Goal: Information Seeking & Learning: Learn about a topic

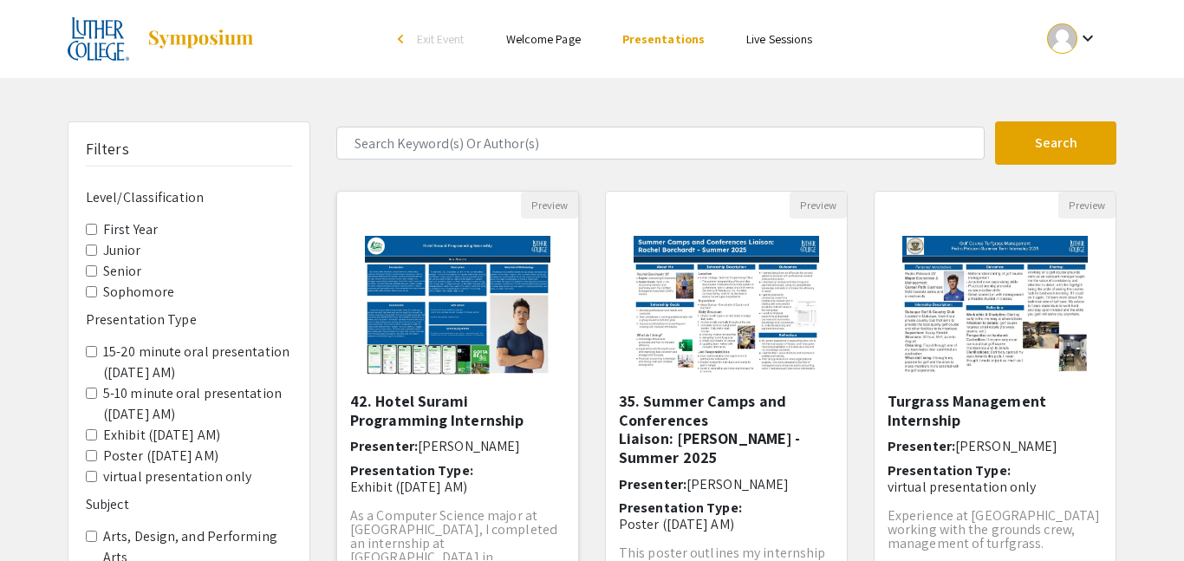
click at [504, 326] on img "Open Presentation <p>42. Hotel Surami Programming Internship</p>" at bounding box center [457, 304] width 219 height 173
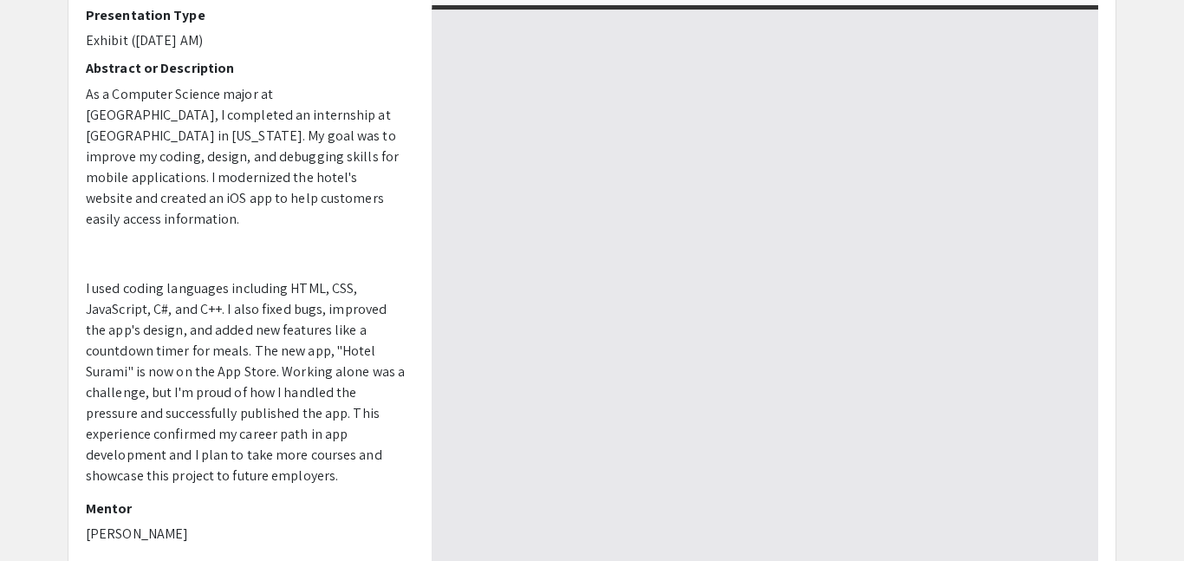
select select "custom"
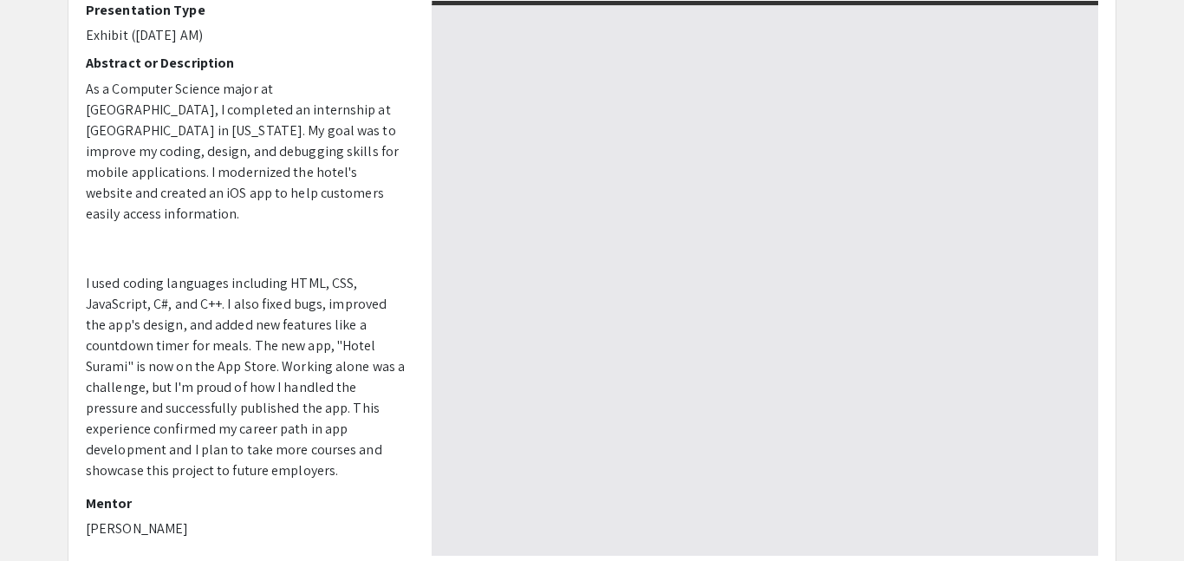
scroll to position [234, 0]
type input "0"
select select "custom"
type input "1"
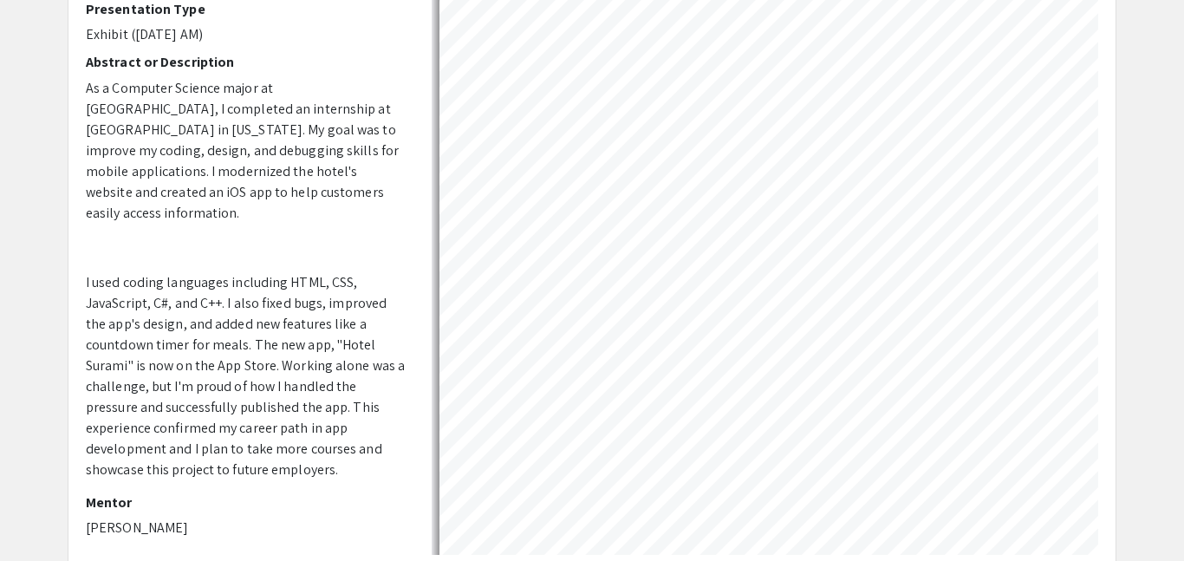
select select "auto"
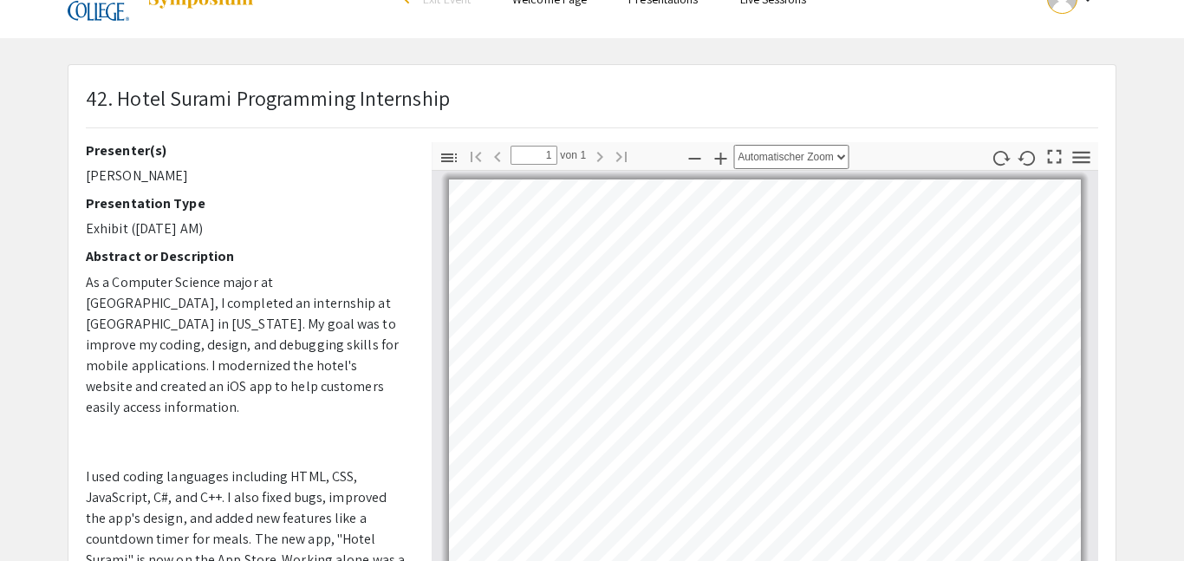
scroll to position [37, 0]
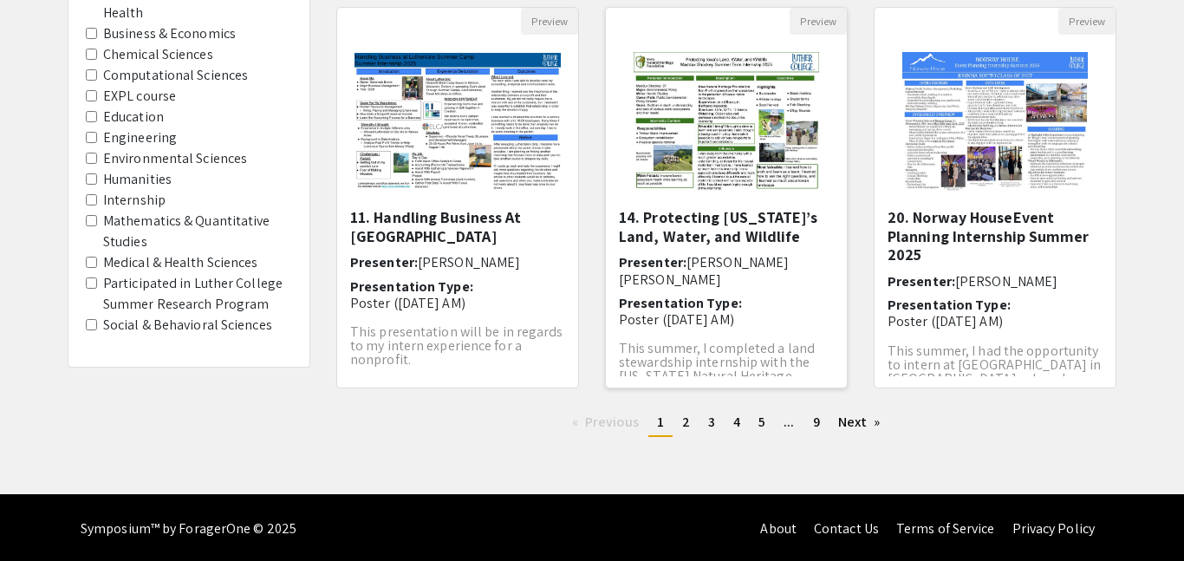
scroll to position [589, 0]
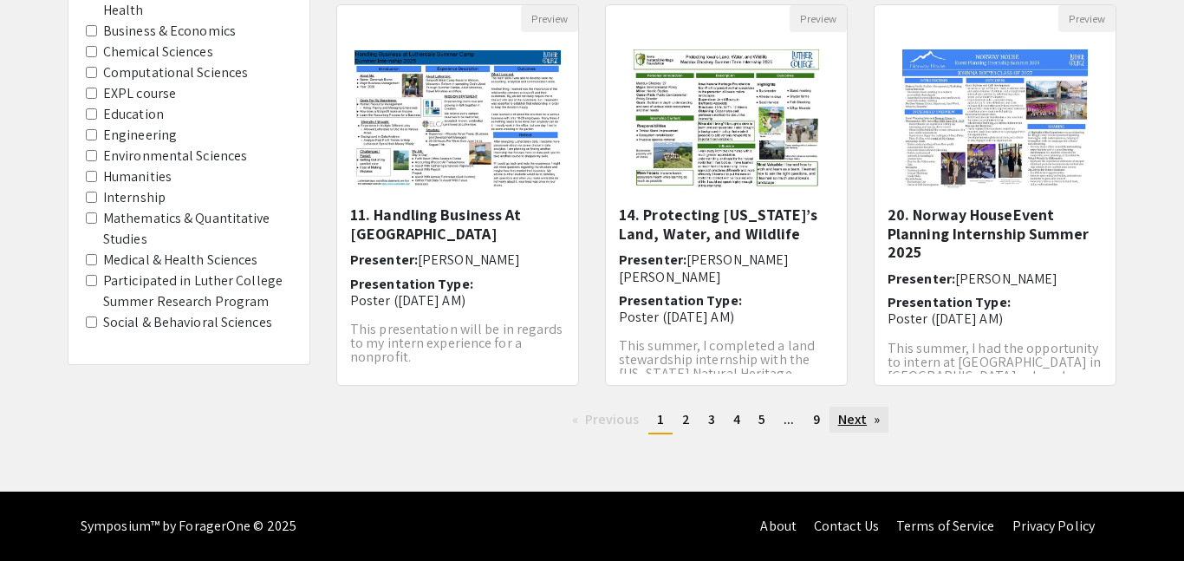
click at [849, 415] on link "Next page" at bounding box center [859, 420] width 60 height 26
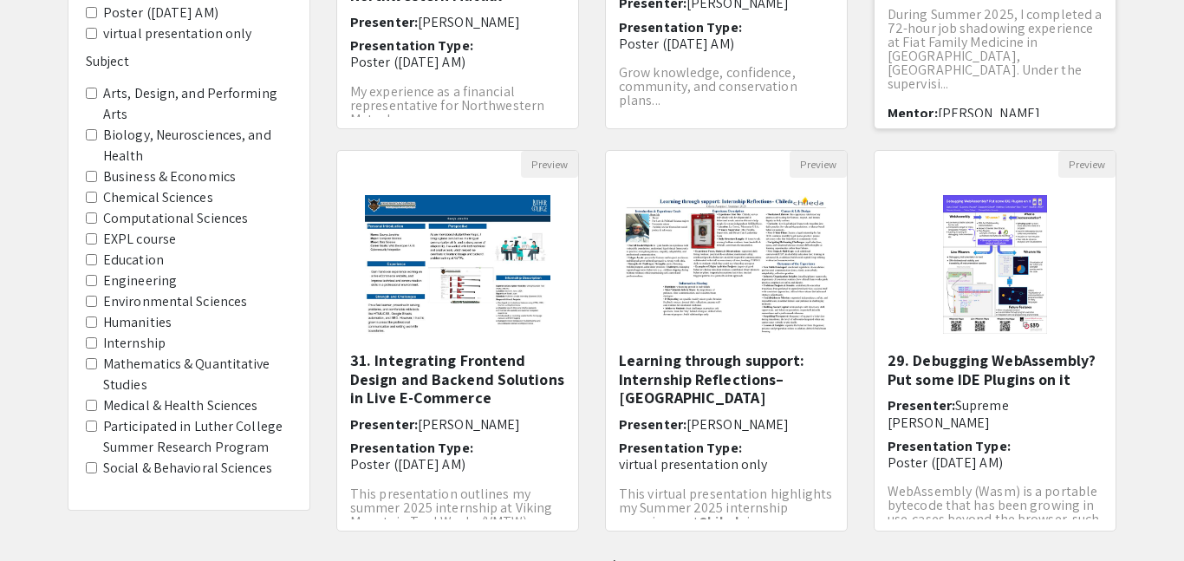
scroll to position [589, 0]
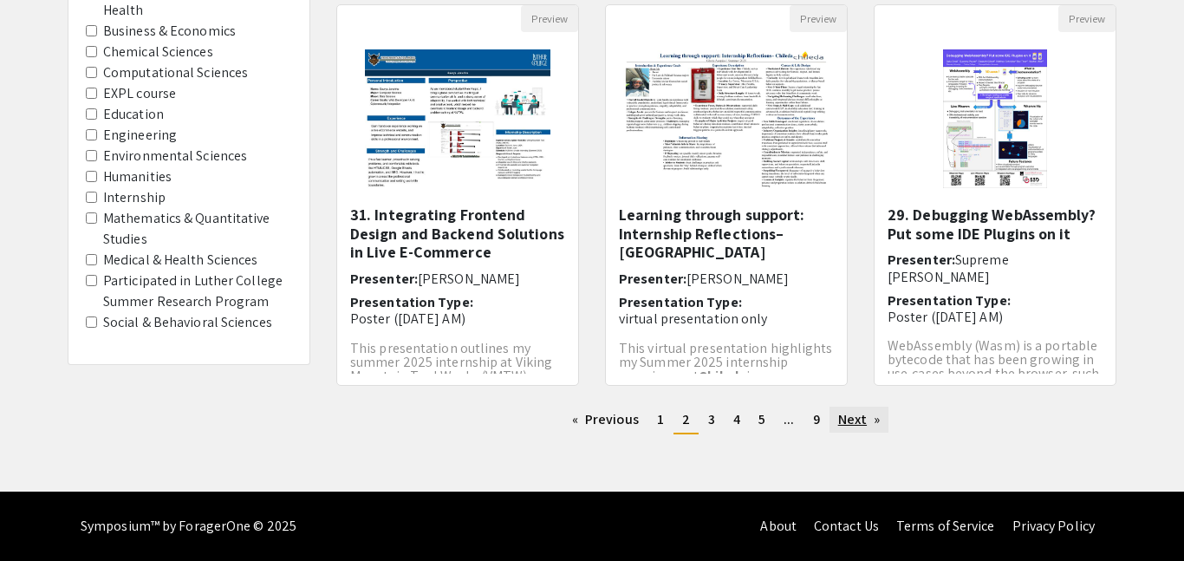
click at [849, 416] on link "Next page" at bounding box center [859, 420] width 60 height 26
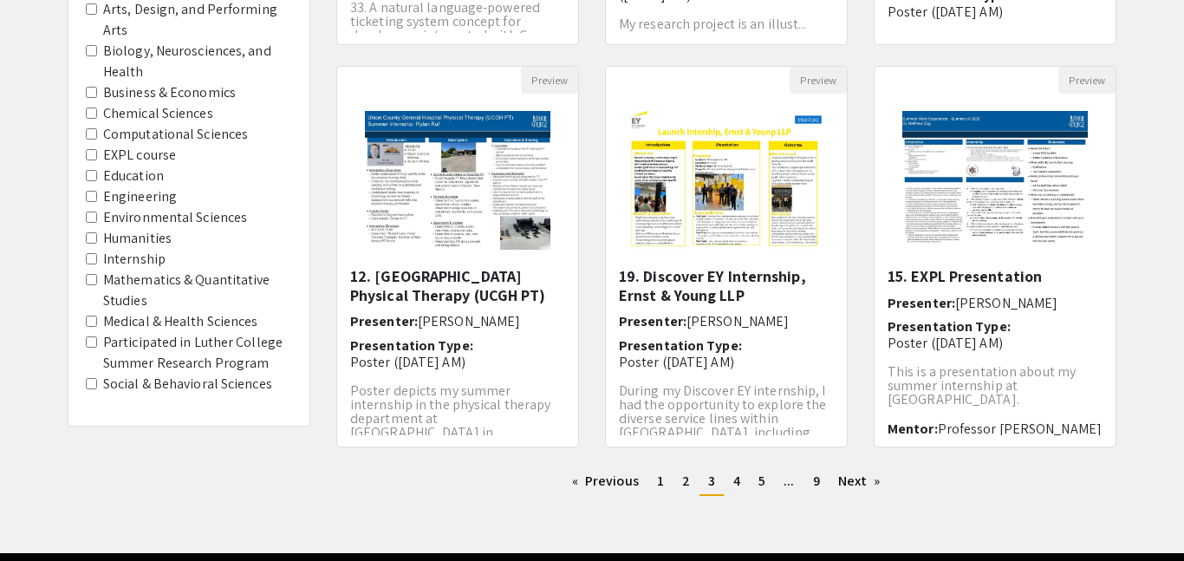
scroll to position [589, 0]
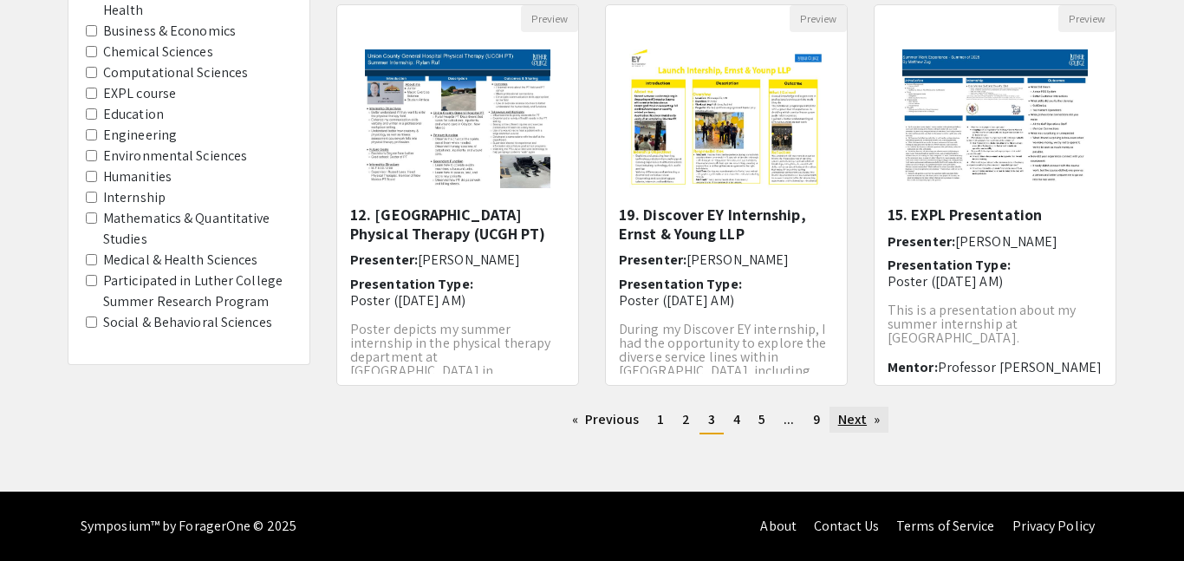
click at [862, 412] on link "Next page" at bounding box center [859, 420] width 60 height 26
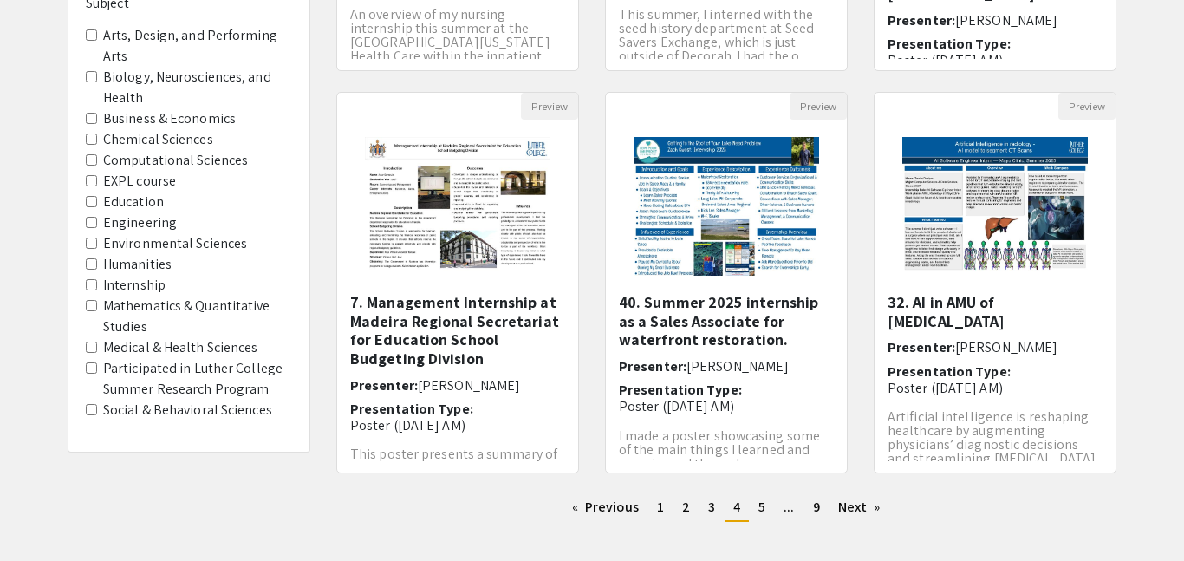
scroll to position [589, 0]
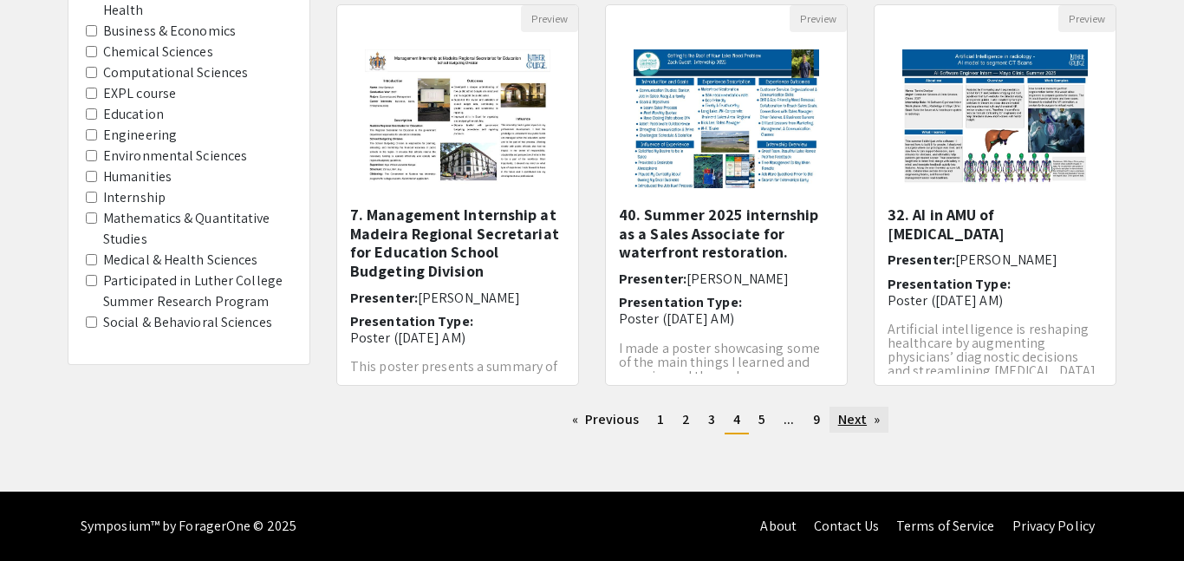
click at [864, 422] on link "Next page" at bounding box center [859, 420] width 60 height 26
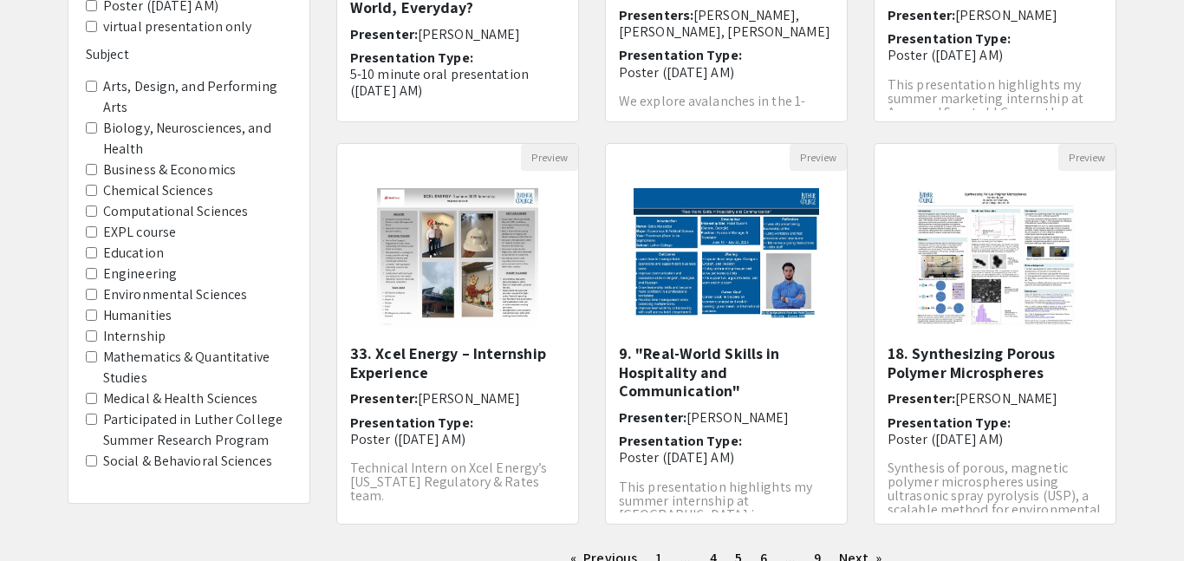
scroll to position [589, 0]
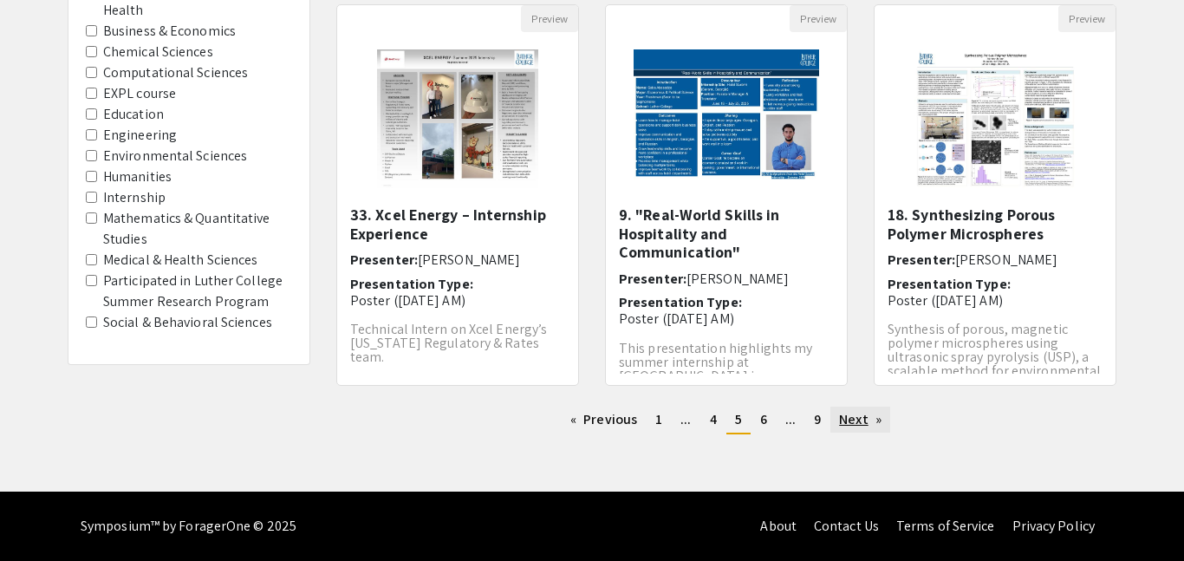
click at [869, 416] on link "Next page" at bounding box center [860, 420] width 60 height 26
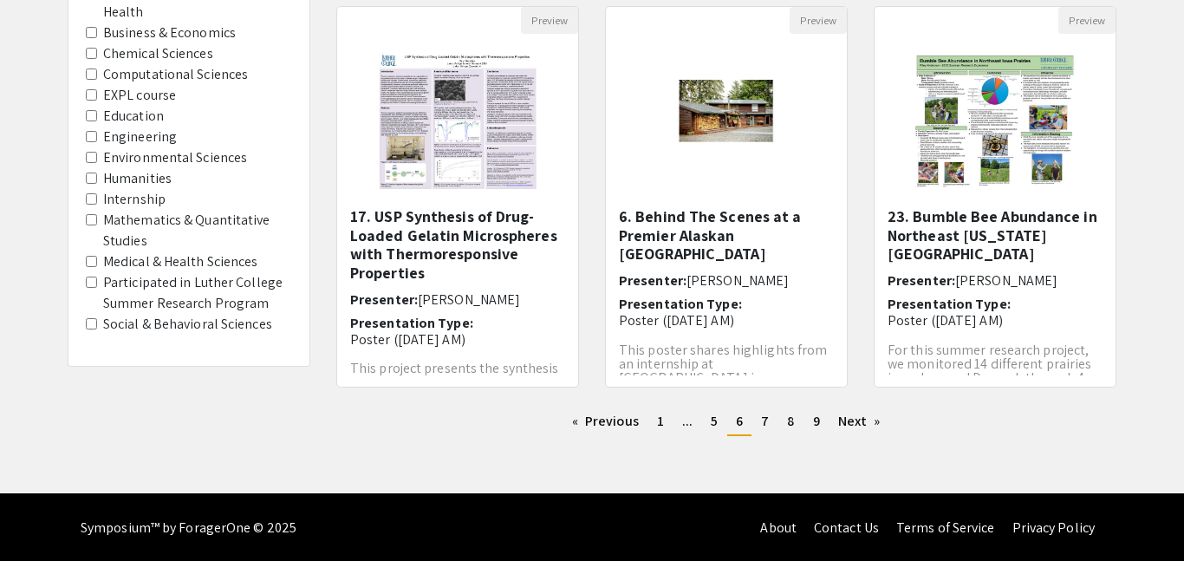
scroll to position [589, 0]
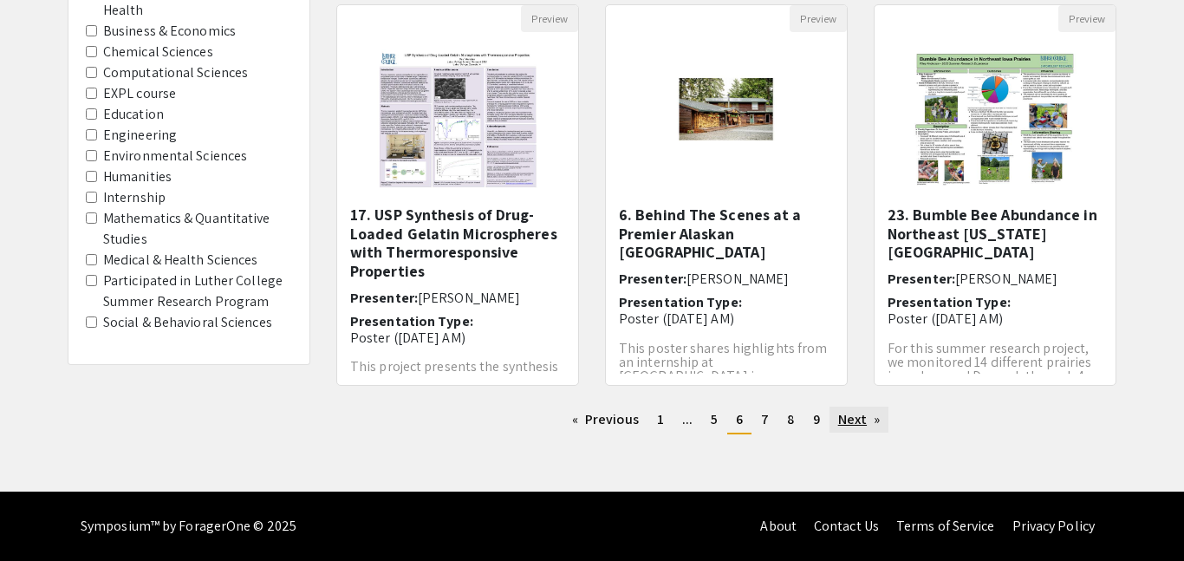
click at [860, 426] on link "Next page" at bounding box center [859, 420] width 60 height 26
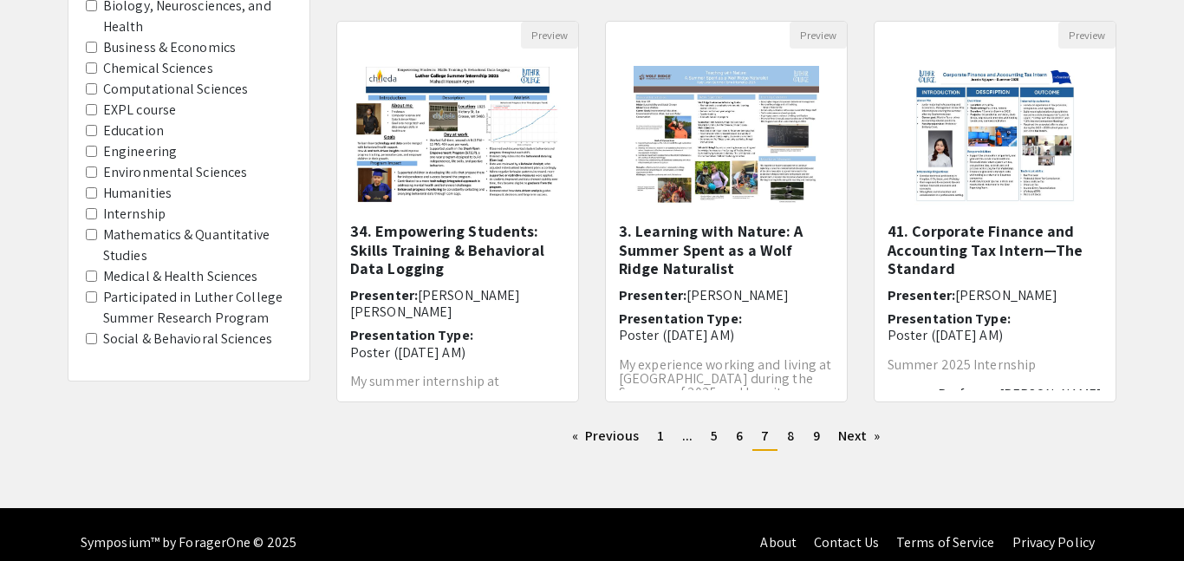
scroll to position [576, 0]
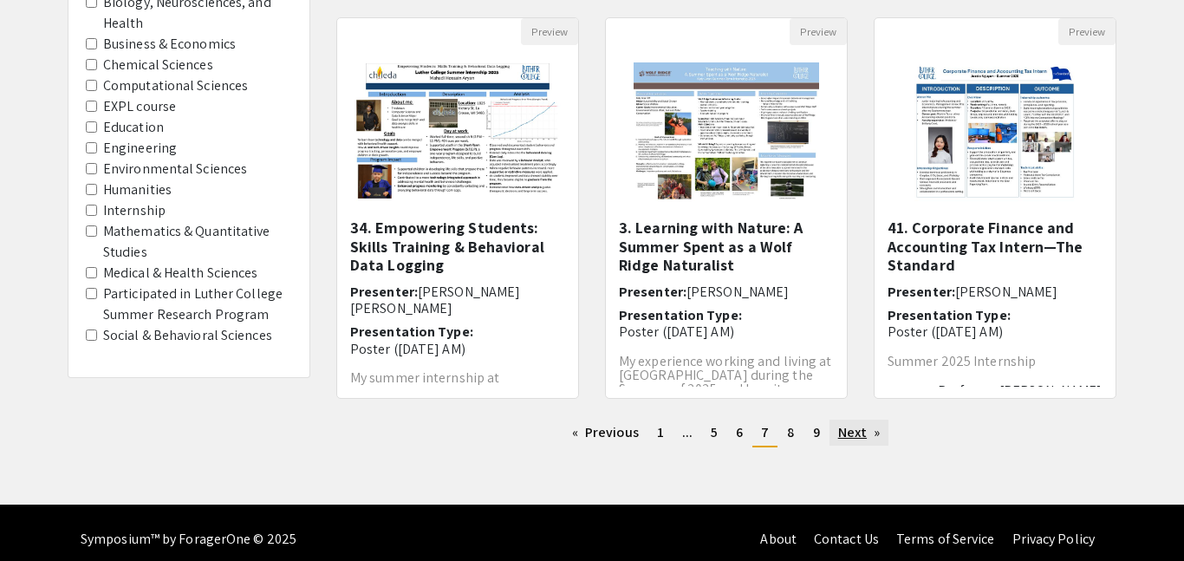
click at [837, 436] on link "Next page" at bounding box center [859, 433] width 60 height 26
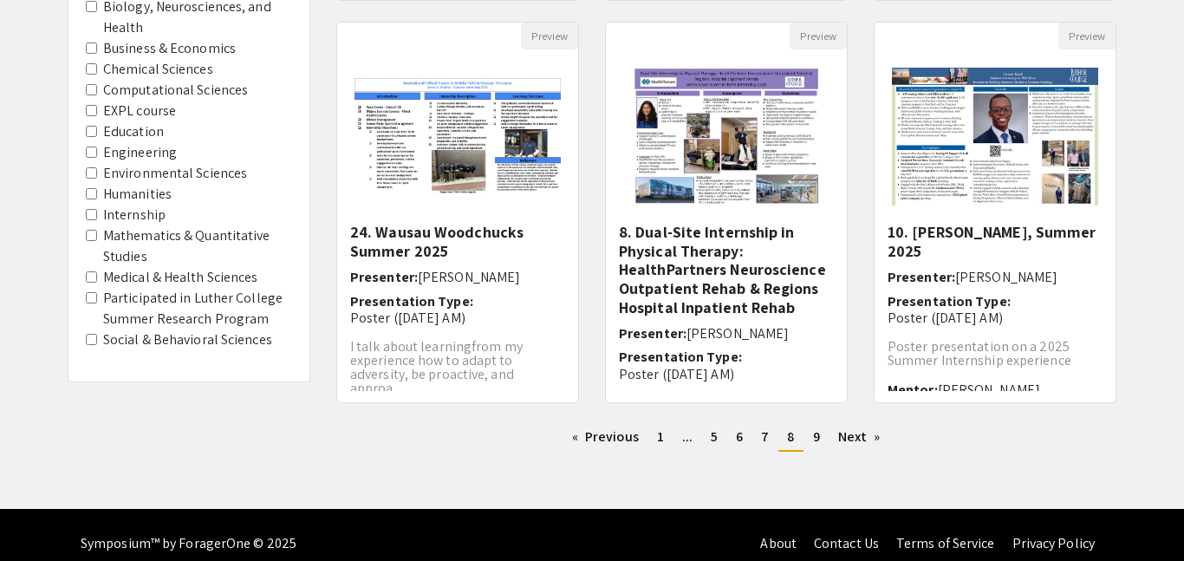
scroll to position [589, 0]
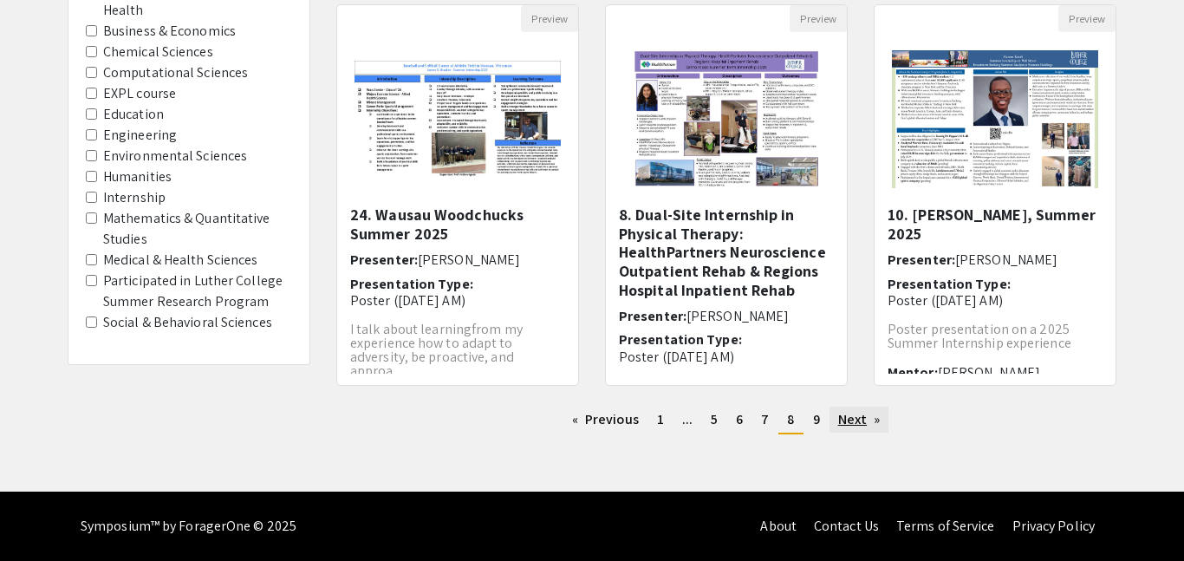
click at [855, 417] on link "Next page" at bounding box center [859, 420] width 60 height 26
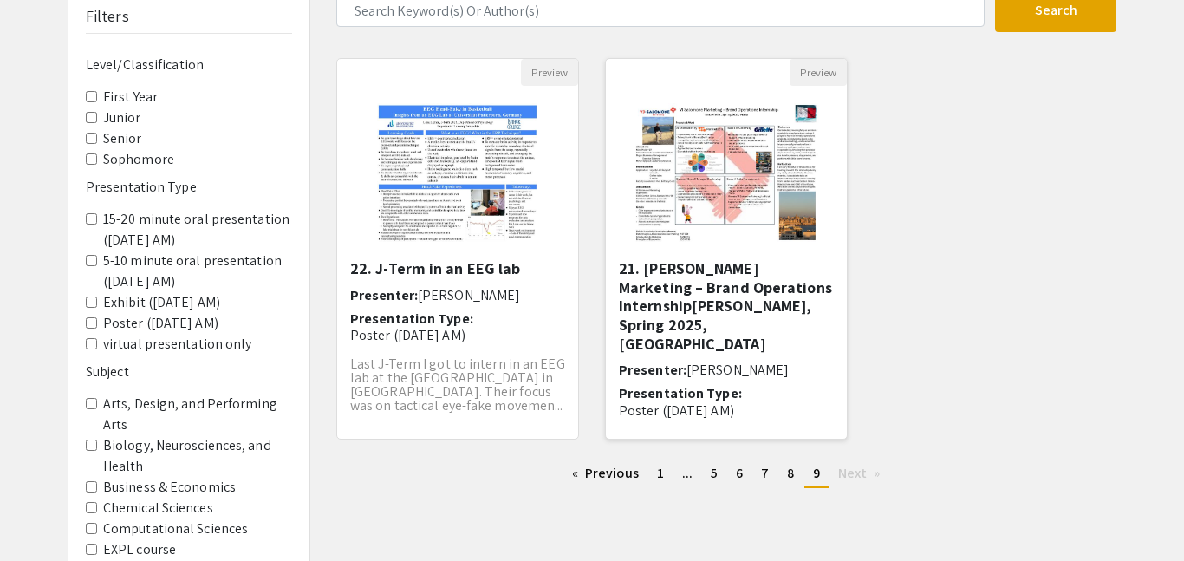
click at [709, 206] on img at bounding box center [725, 172] width 219 height 173
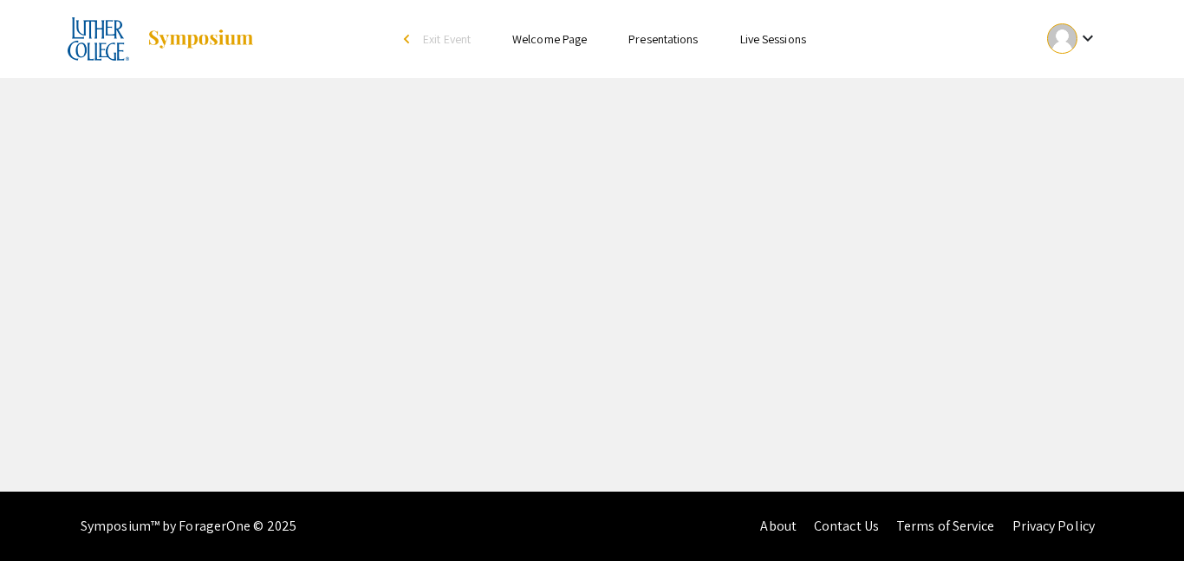
select select "custom"
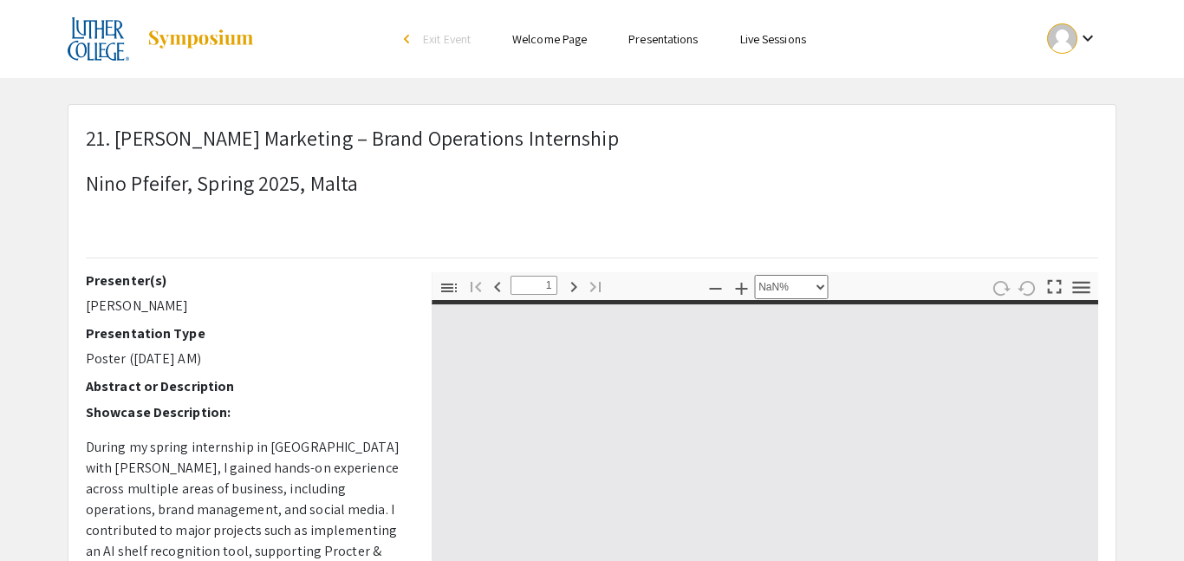
type input "0"
select select "custom"
type input "1"
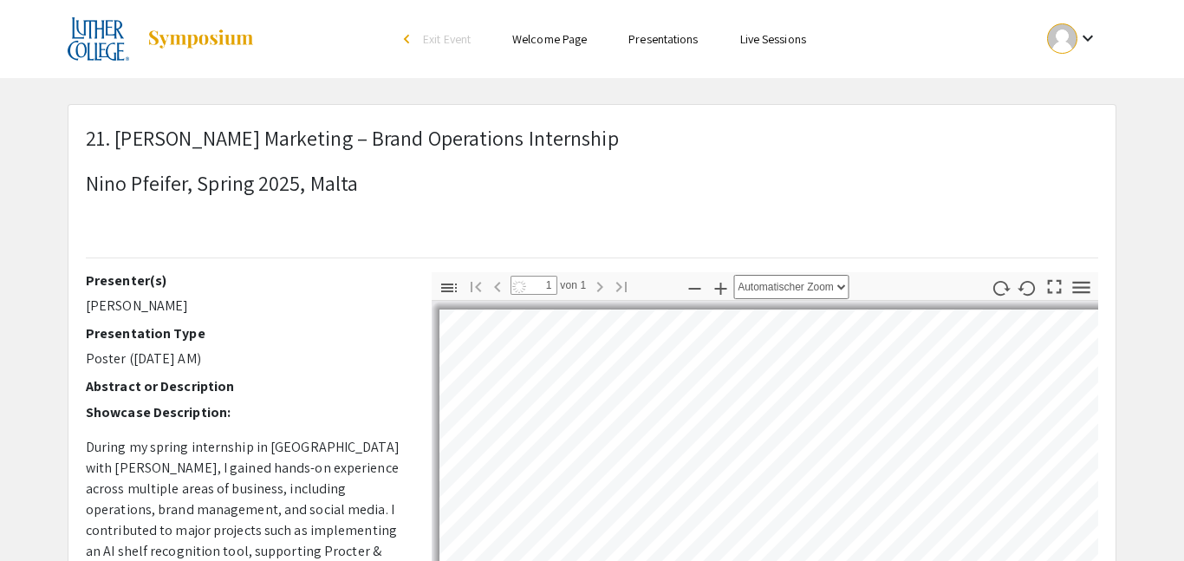
select select "auto"
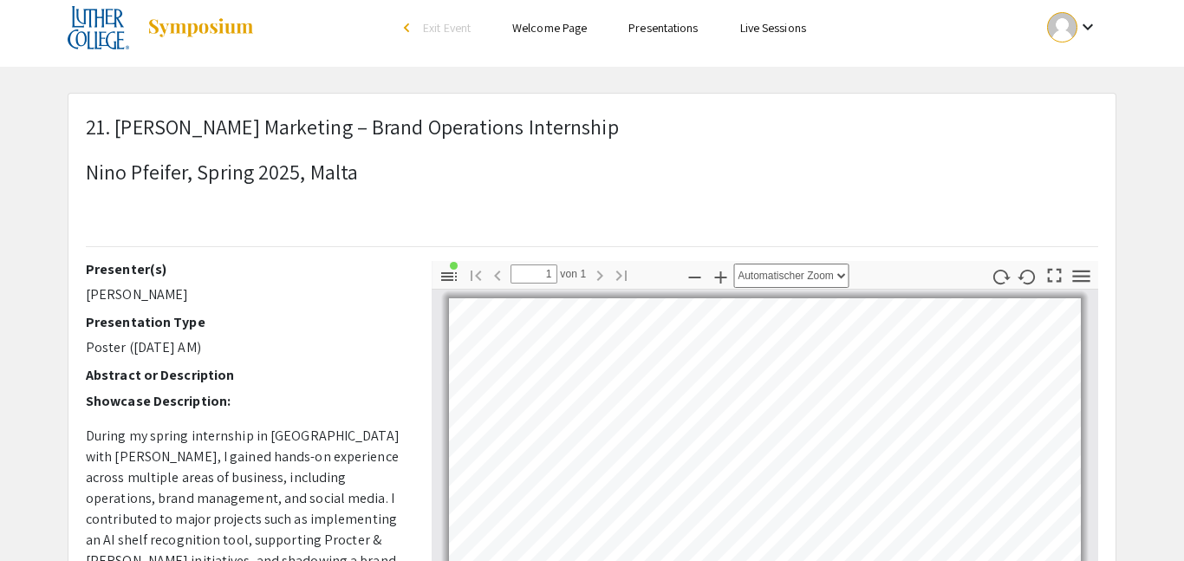
scroll to position [10, 0]
